Goal: Information Seeking & Learning: Learn about a topic

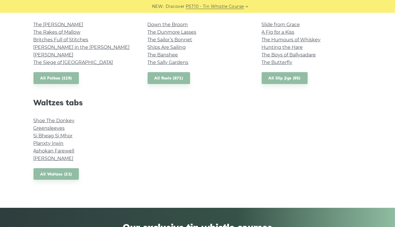
scroll to position [444, 0]
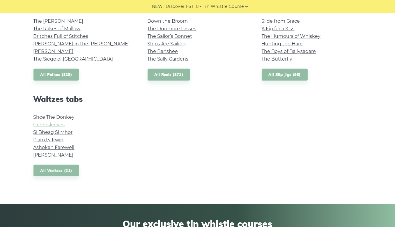
click at [54, 125] on link "Greensleeves" at bounding box center [48, 125] width 31 height 6
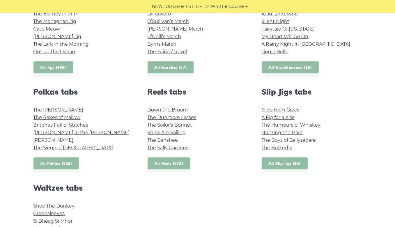
scroll to position [328, 0]
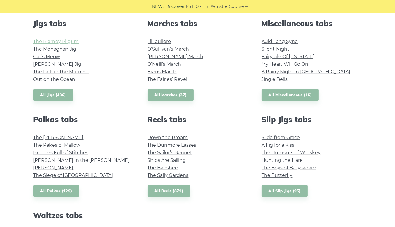
click at [60, 41] on link "The Blarney Pilgrim" at bounding box center [55, 42] width 45 height 6
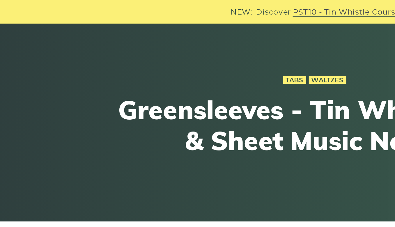
scroll to position [32, 0]
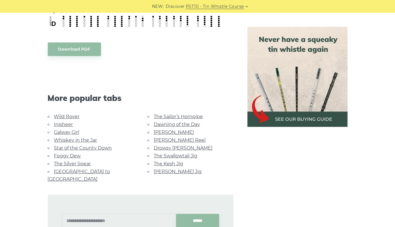
scroll to position [374, 0]
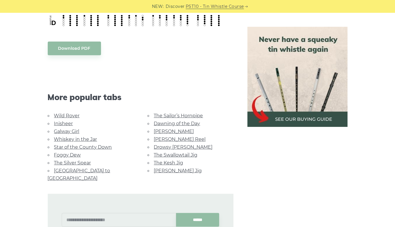
click at [68, 131] on link "Galway Girl" at bounding box center [66, 132] width 25 height 6
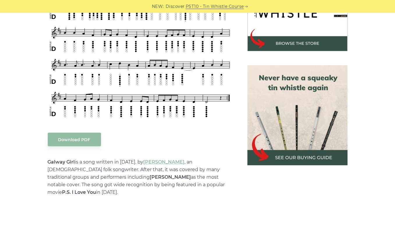
scroll to position [215, 0]
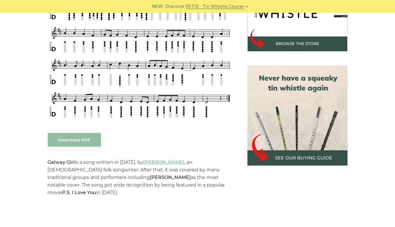
click at [299, 159] on img at bounding box center [297, 115] width 100 height 100
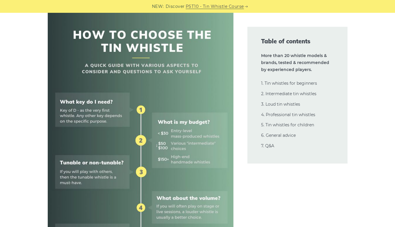
scroll to position [221, 0]
click at [179, 157] on img at bounding box center [141, 195] width 186 height 371
